Goal: Find specific page/section: Find specific page/section

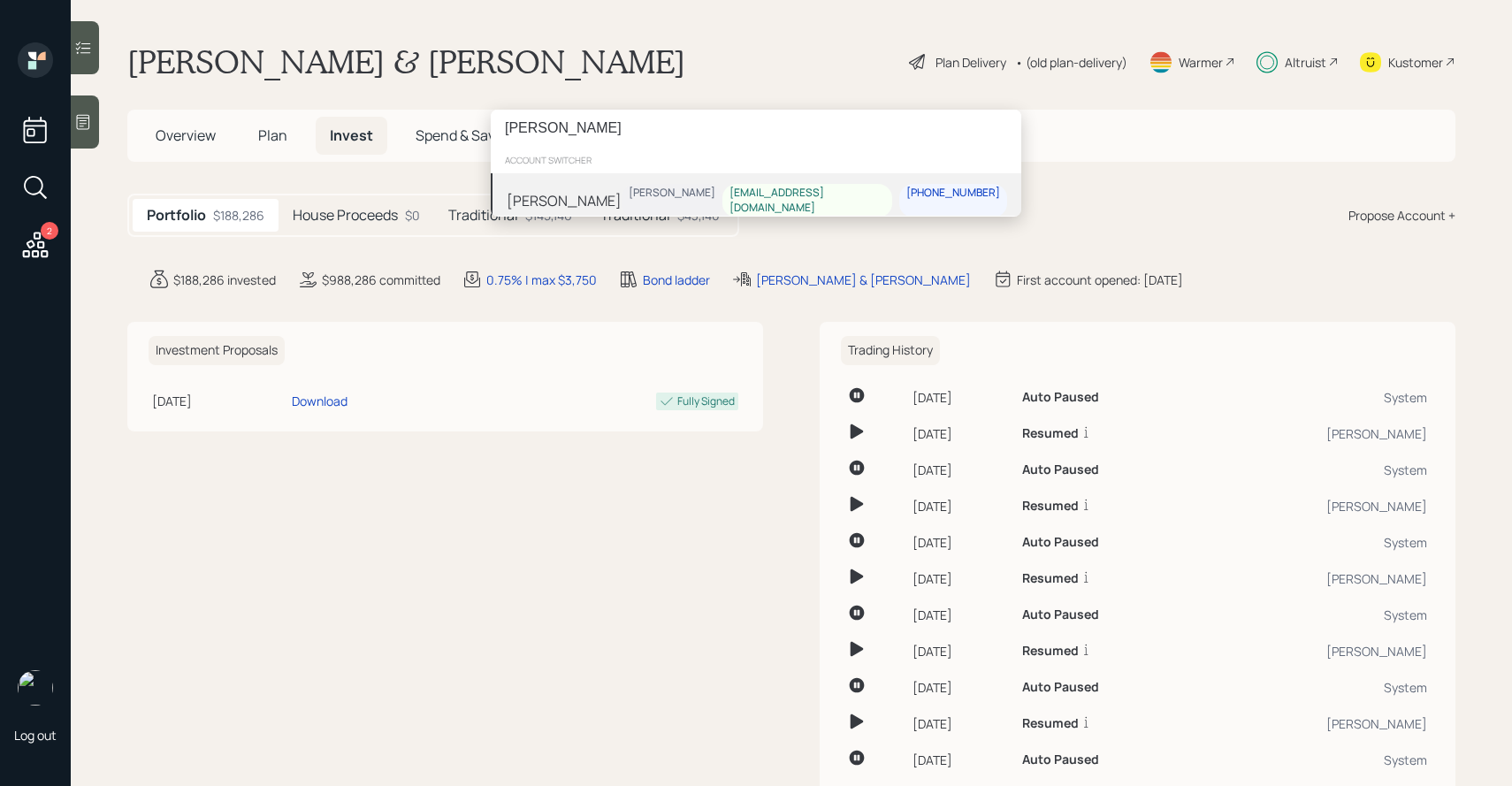
type input "[PERSON_NAME]"
click at [570, 198] on div "[PERSON_NAME]" at bounding box center [563, 200] width 115 height 21
